Goal: Information Seeking & Learning: Learn about a topic

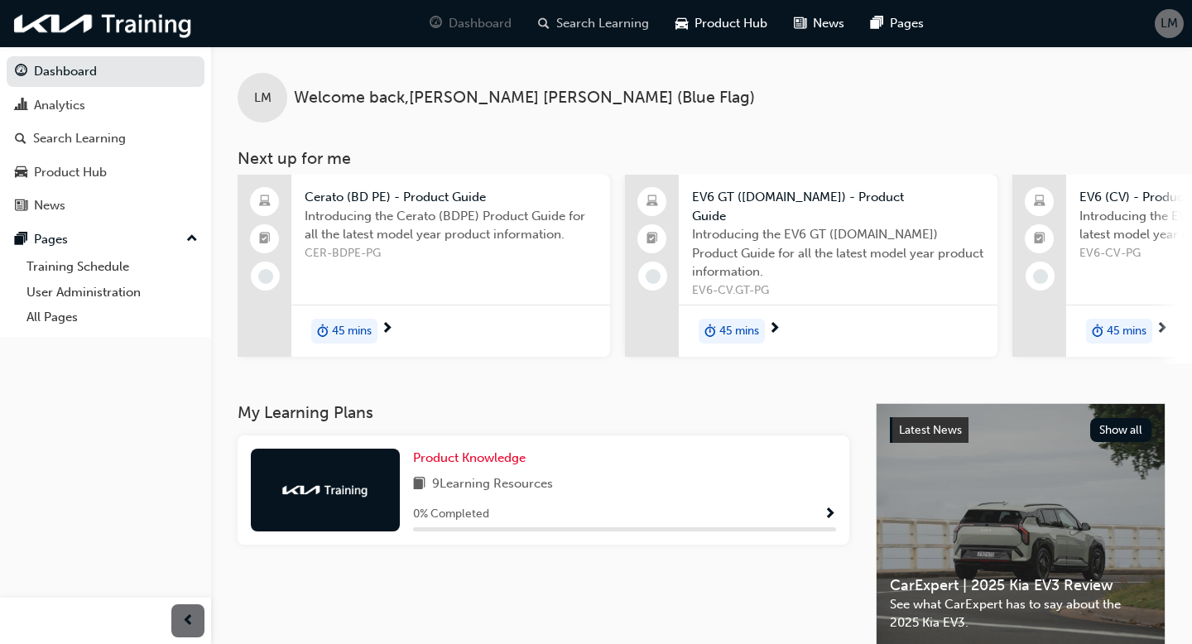
click at [607, 26] on span "Search Learning" at bounding box center [602, 23] width 93 height 19
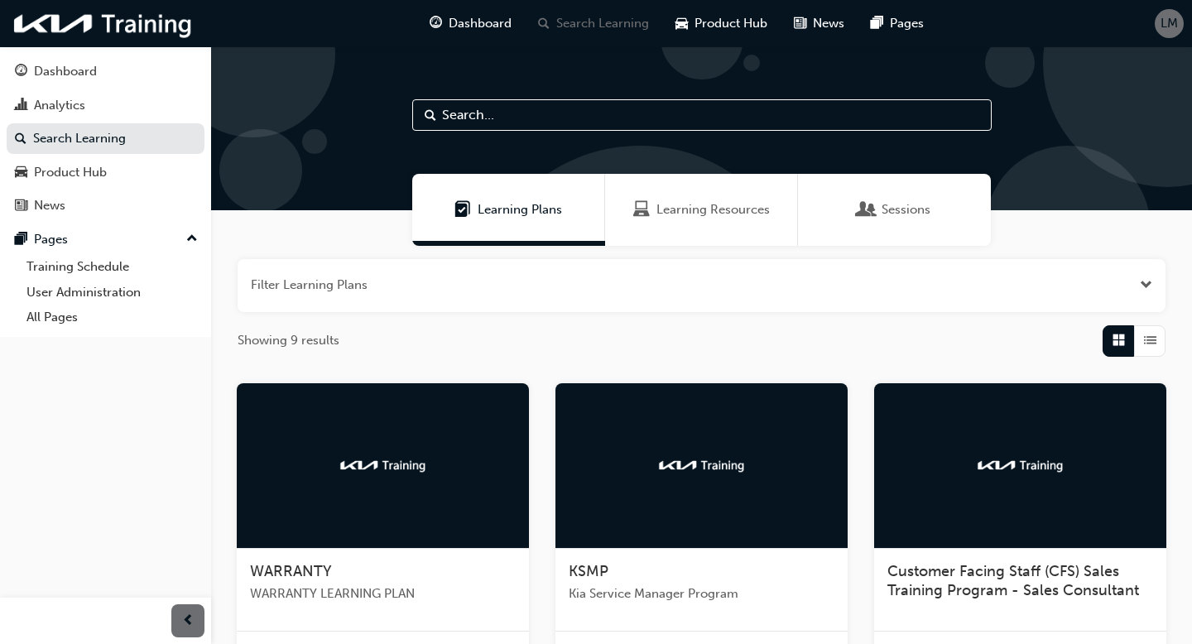
click at [519, 110] on input "text" at bounding box center [701, 114] width 579 height 31
click at [658, 202] on span "Learning Resources" at bounding box center [712, 209] width 113 height 19
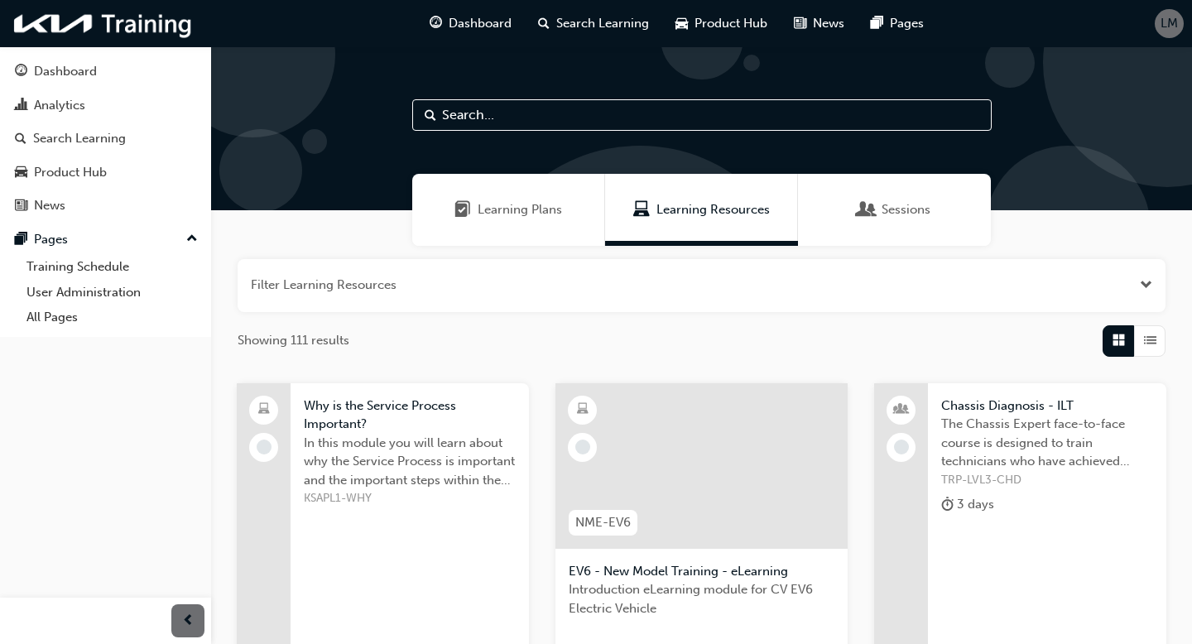
click at [604, 123] on input "text" at bounding box center [701, 114] width 579 height 31
paste input "EV6 GT"
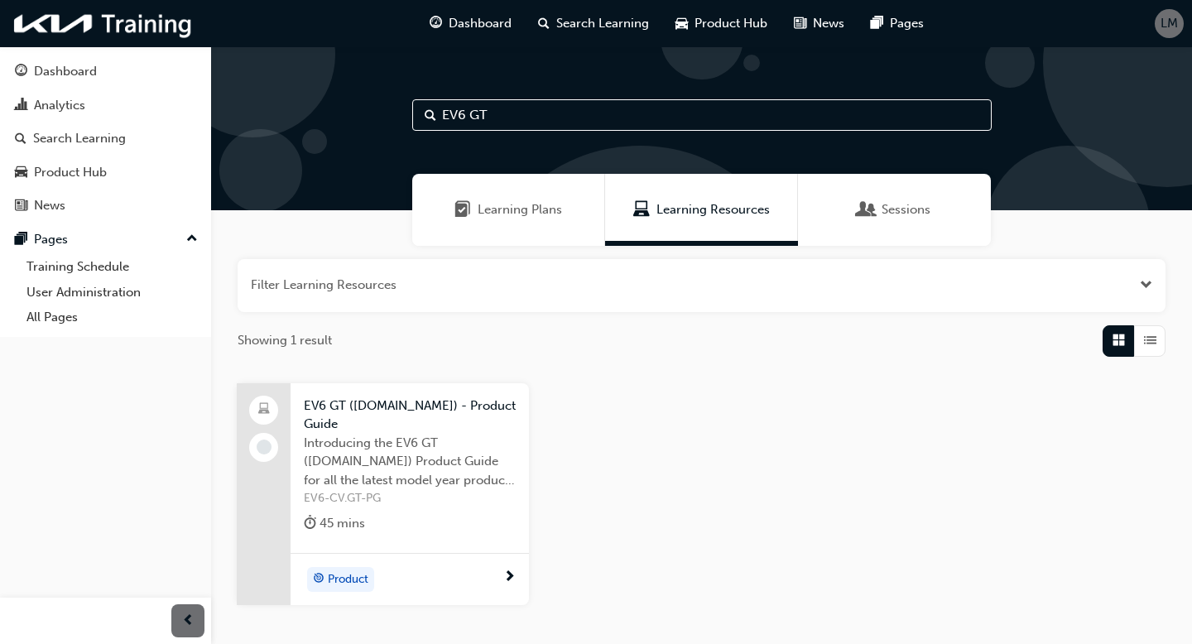
type input "EV6 GT"
click at [421, 453] on span "Introducing the EV6 GT ([DOMAIN_NAME]) Product Guide for all the latest model y…" at bounding box center [410, 462] width 212 height 56
